Goal: Find contact information: Find contact information

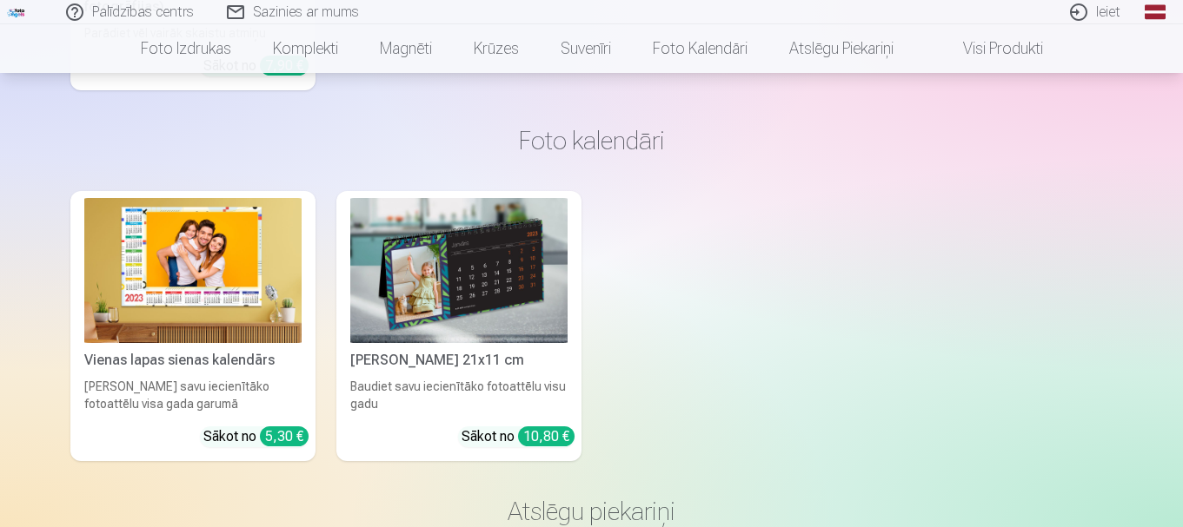
scroll to position [5398, 0]
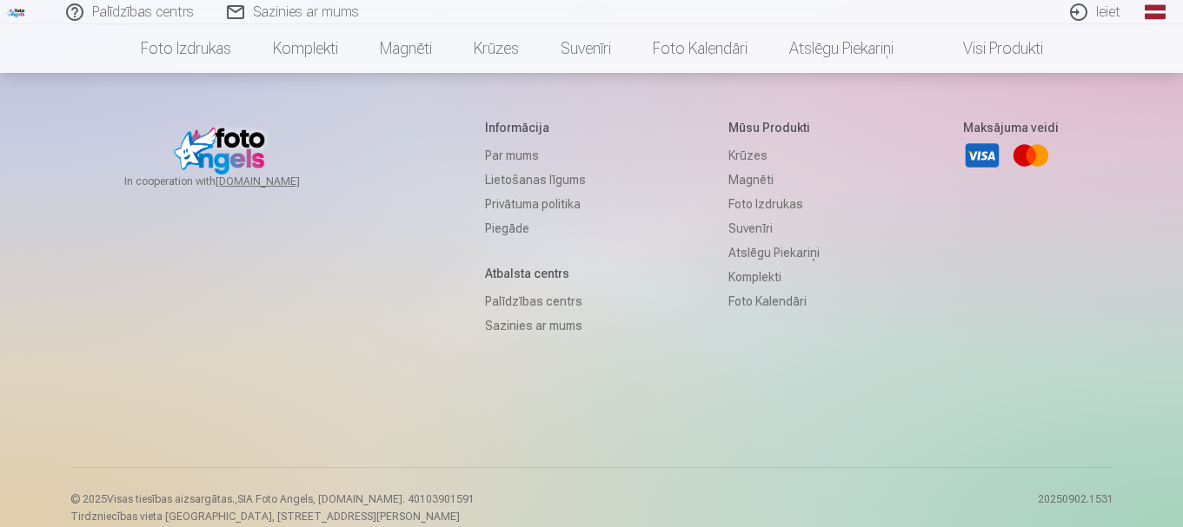
click at [526, 314] on link "Sazinies ar mums" at bounding box center [535, 326] width 101 height 24
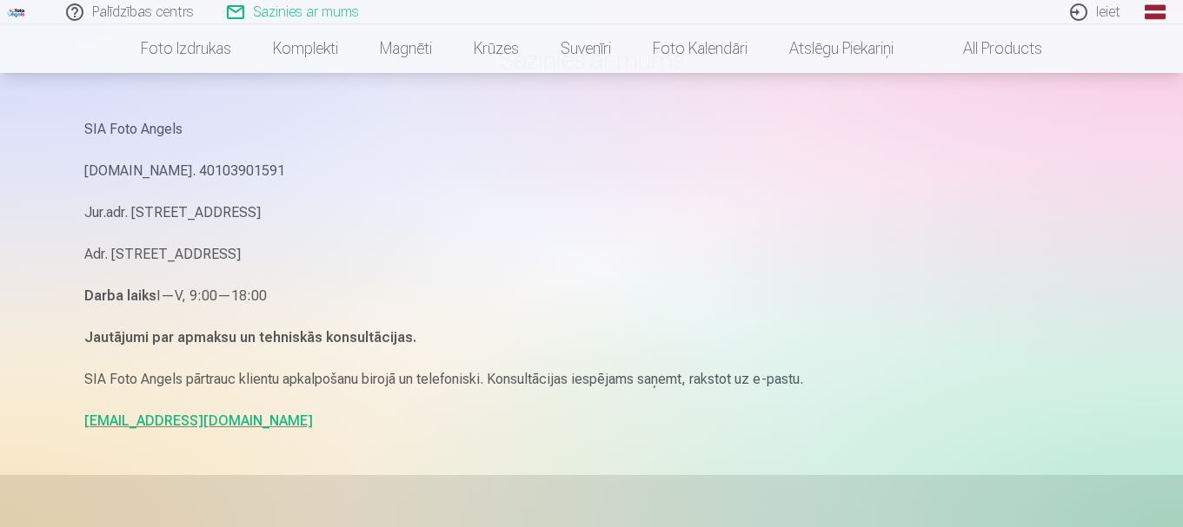
scroll to position [135, 0]
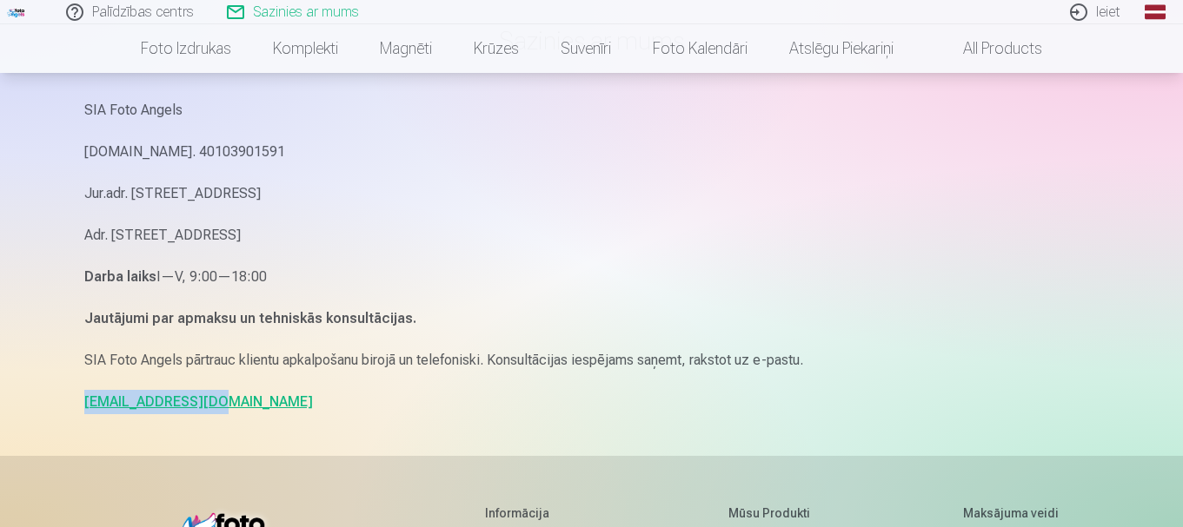
drag, startPoint x: 79, startPoint y: 404, endPoint x: 202, endPoint y: 399, distance: 123.5
click at [202, 399] on div "Sazinies ar mums SIA Foto Angels Reg.Nr. 40103901591 Jur.adr. Rīga, Dzelzavas i…" at bounding box center [591, 399] width 1043 height 1069
copy link "info@fotoangels.lv"
